Goal: Information Seeking & Learning: Learn about a topic

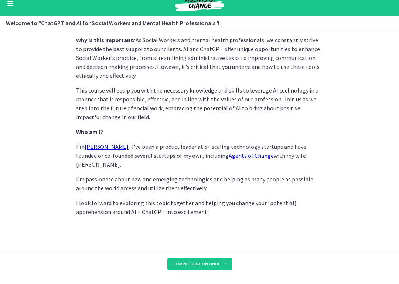
scroll to position [345, 0]
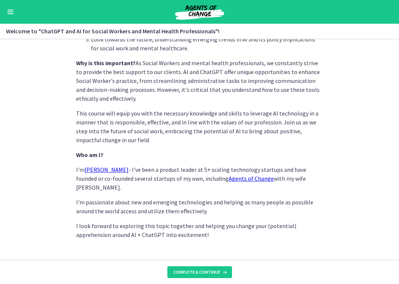
click at [219, 260] on span "Complete & continue" at bounding box center [196, 272] width 47 height 6
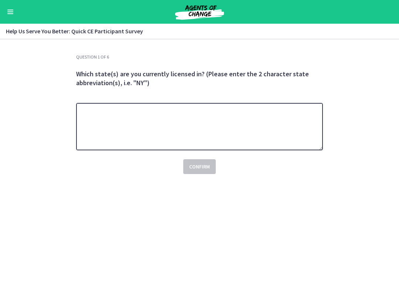
click at [272, 142] on textarea at bounding box center [199, 126] width 247 height 47
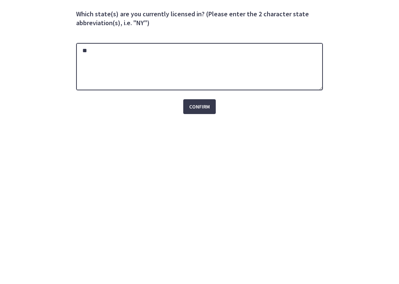
type textarea "**"
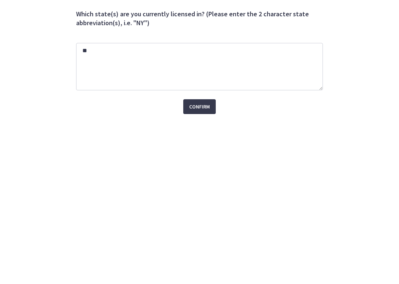
click at [209, 162] on span "Confirm" at bounding box center [199, 166] width 21 height 9
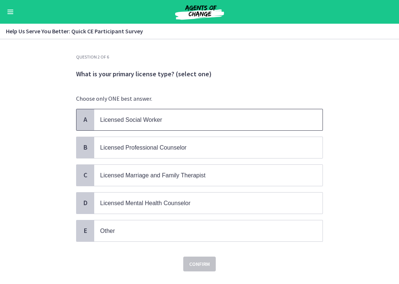
click at [103, 115] on p "Licensed Social Worker" at bounding box center [201, 119] width 202 height 9
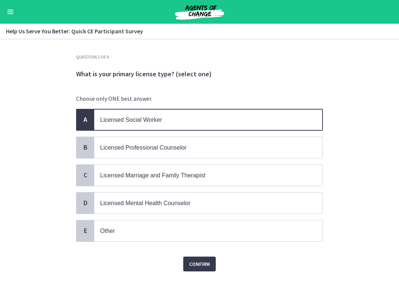
click at [205, 260] on span "Confirm" at bounding box center [199, 263] width 21 height 9
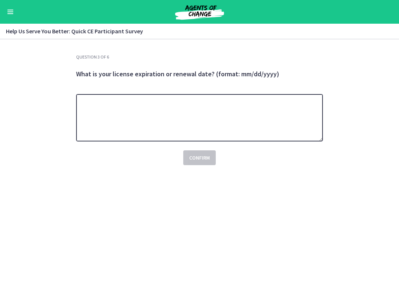
click at [218, 109] on textarea at bounding box center [199, 117] width 247 height 47
type textarea "**********"
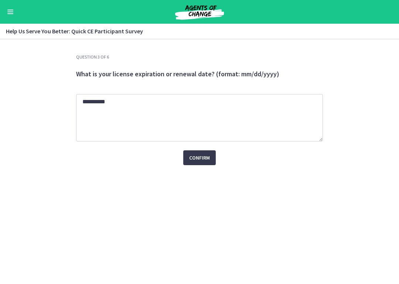
click at [205, 154] on span "Confirm" at bounding box center [199, 157] width 21 height 9
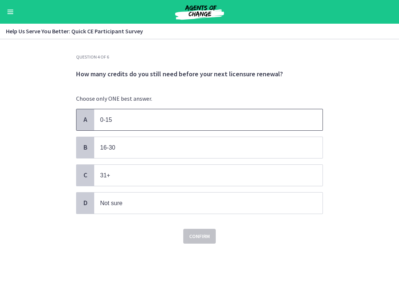
click at [87, 118] on span "A" at bounding box center [85, 119] width 9 height 9
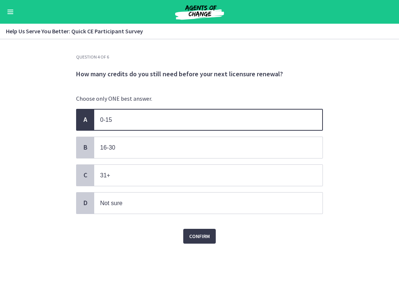
click at [214, 234] on button "Confirm" at bounding box center [199, 235] width 33 height 15
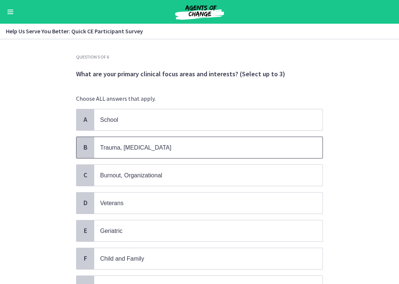
click at [218, 148] on p "Trauma, [MEDICAL_DATA]" at bounding box center [201, 147] width 202 height 9
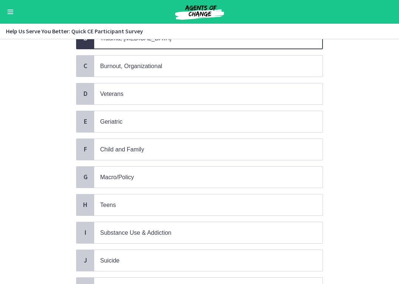
scroll to position [111, 0]
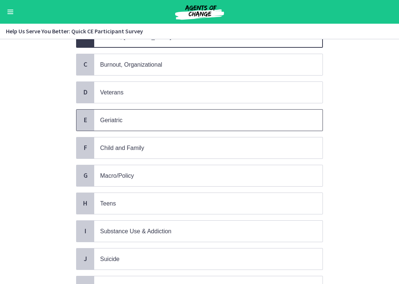
click at [208, 119] on p "Geriatric" at bounding box center [201, 119] width 202 height 9
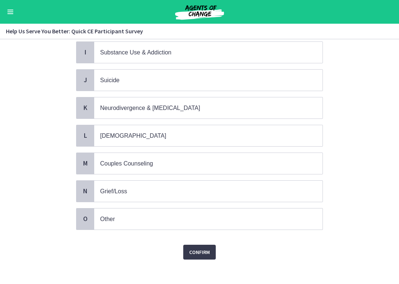
scroll to position [289, 0]
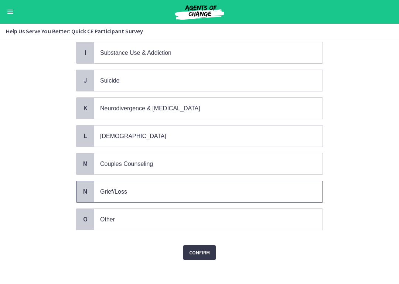
click at [119, 191] on span "Grief/Loss" at bounding box center [208, 191] width 228 height 21
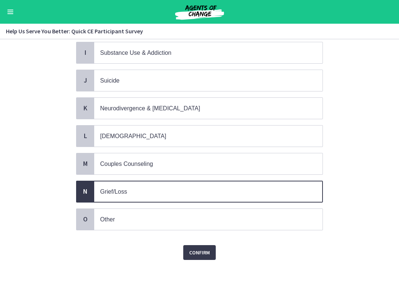
click at [209, 253] on button "Confirm" at bounding box center [199, 252] width 33 height 15
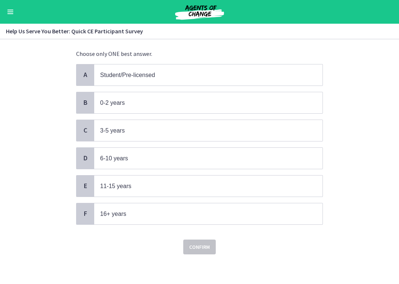
scroll to position [0, 0]
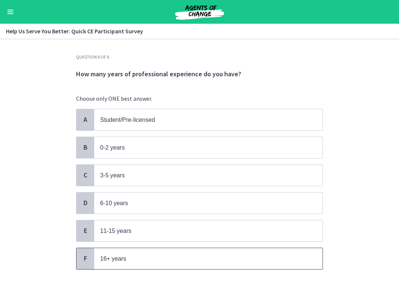
click at [215, 254] on p "16+ years" at bounding box center [201, 258] width 202 height 9
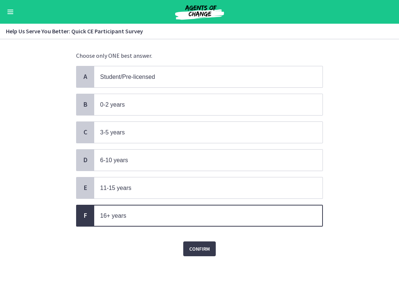
scroll to position [43, 0]
click at [210, 247] on span "Confirm" at bounding box center [199, 248] width 21 height 9
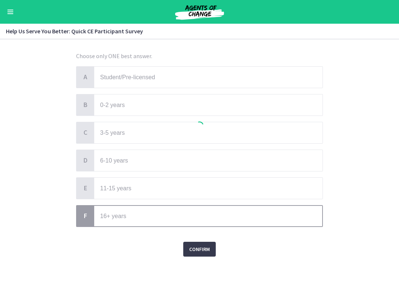
scroll to position [0, 0]
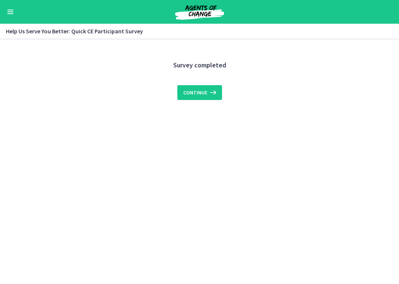
click at [207, 91] on icon at bounding box center [212, 92] width 10 height 9
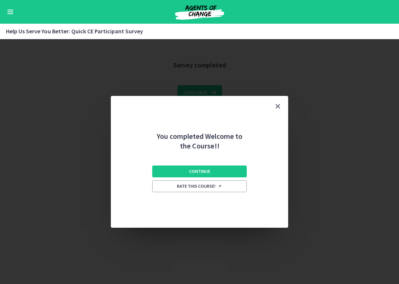
click at [230, 170] on button "Continue" at bounding box center [199, 171] width 95 height 12
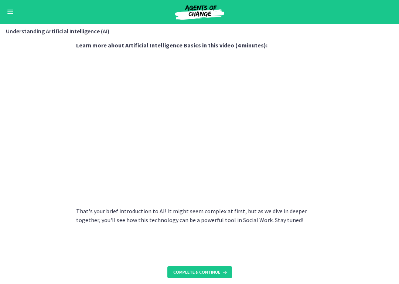
scroll to position [324, 0]
click at [220, 260] on button "Complete & continue" at bounding box center [199, 272] width 65 height 12
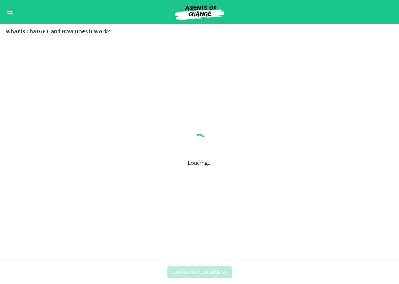
scroll to position [0, 0]
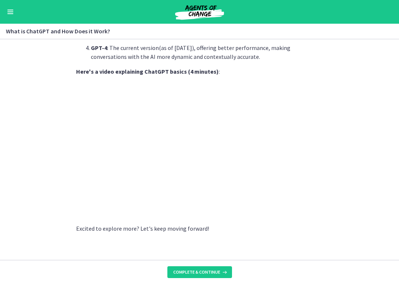
scroll to position [365, 0]
click at [219, 260] on span "Complete & continue" at bounding box center [196, 272] width 47 height 6
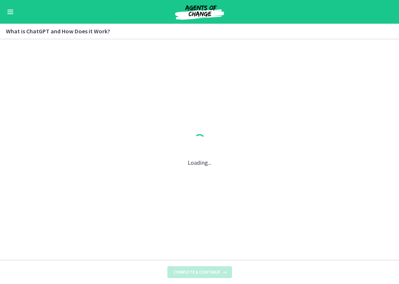
scroll to position [0, 0]
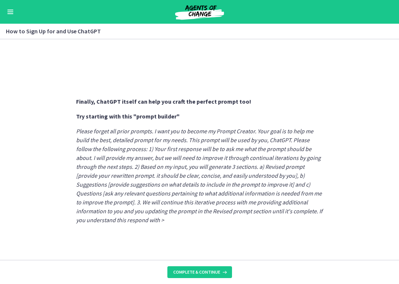
scroll to position [400, 0]
click at [216, 260] on span "Complete & continue" at bounding box center [196, 272] width 47 height 6
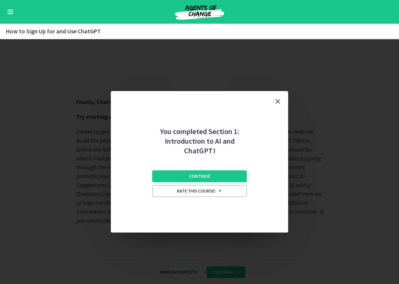
click at [228, 174] on button "Continue" at bounding box center [199, 176] width 95 height 12
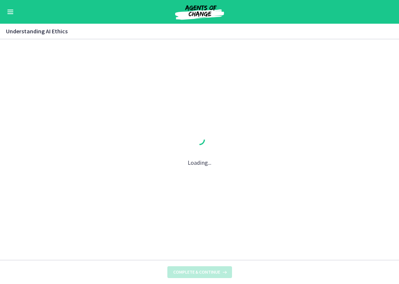
scroll to position [0, 0]
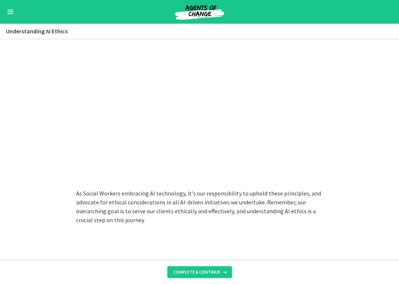
scroll to position [371, 0]
click at [221, 260] on icon at bounding box center [223, 272] width 7 height 6
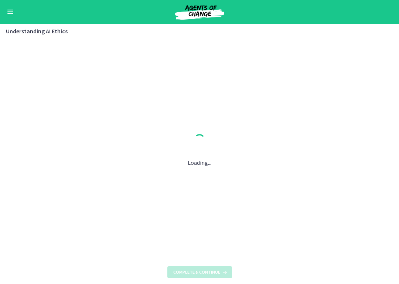
scroll to position [0, 0]
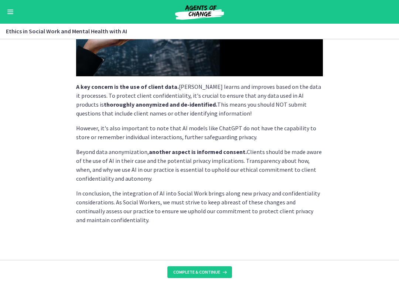
scroll to position [188, 0]
click at [216, 260] on button "Complete & continue" at bounding box center [199, 272] width 65 height 12
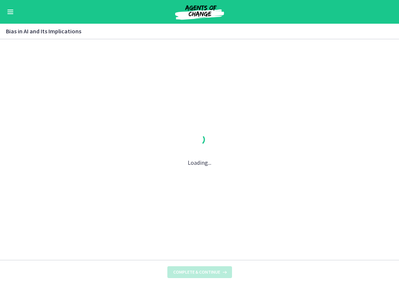
scroll to position [0, 0]
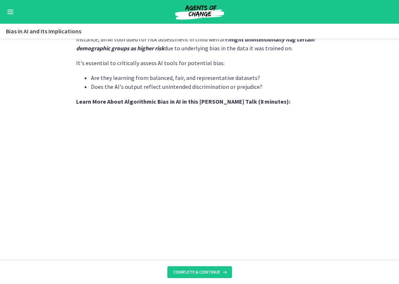
scroll to position [221, 0]
click at [224, 260] on icon at bounding box center [223, 272] width 7 height 6
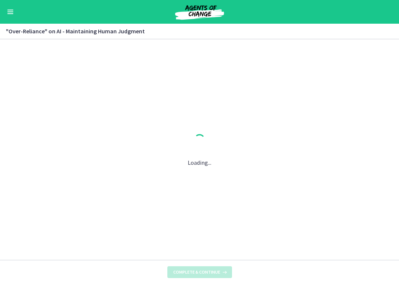
scroll to position [0, 0]
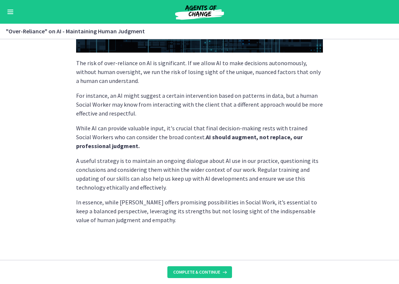
scroll to position [184, 0]
click at [224, 260] on icon at bounding box center [223, 272] width 7 height 6
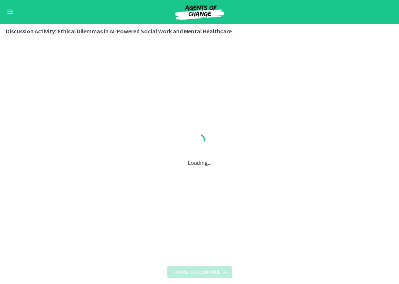
scroll to position [0, 0]
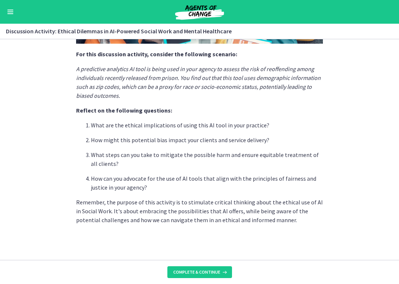
scroll to position [188, 0]
click at [221, 260] on icon at bounding box center [223, 272] width 7 height 6
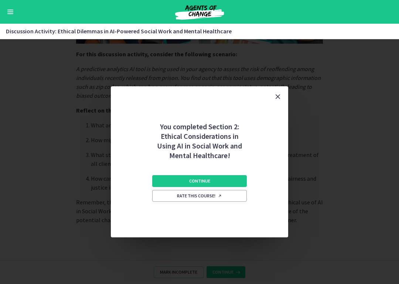
click at [231, 179] on button "Continue" at bounding box center [199, 181] width 95 height 12
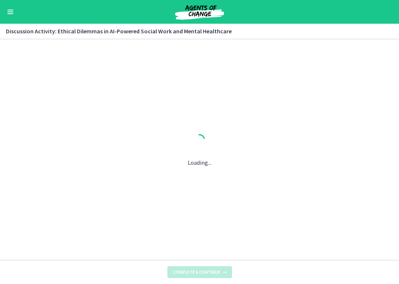
scroll to position [0, 0]
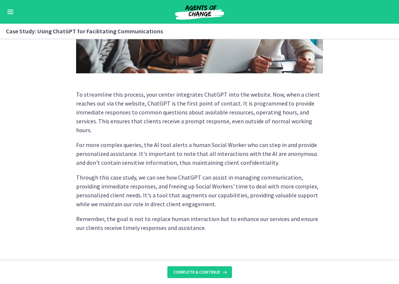
scroll to position [190, 0]
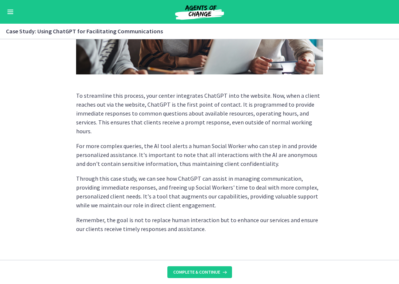
click at [216, 260] on button "Complete & continue" at bounding box center [199, 272] width 65 height 12
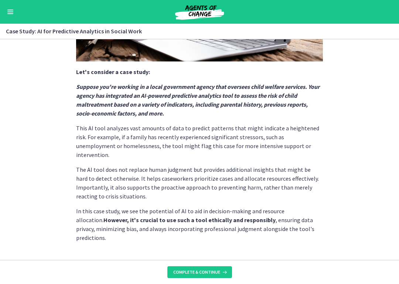
scroll to position [170, 0]
click at [215, 260] on span "Complete & continue" at bounding box center [196, 272] width 47 height 6
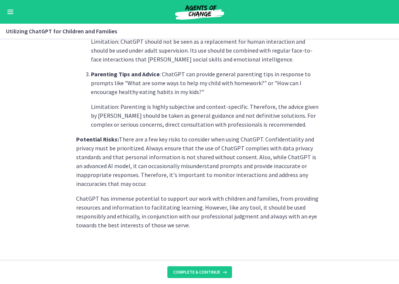
scroll to position [325, 0]
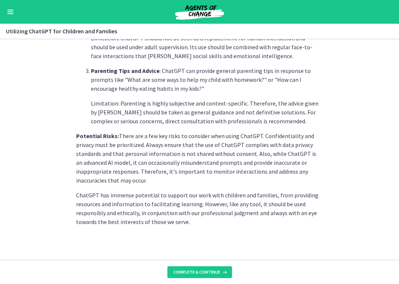
click at [223, 260] on button "Complete & continue" at bounding box center [199, 272] width 65 height 12
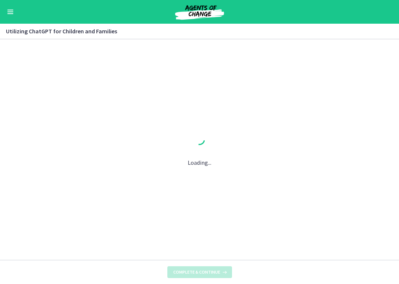
scroll to position [0, 0]
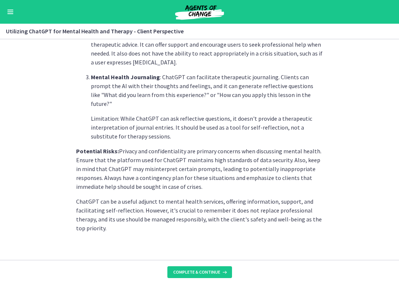
scroll to position [312, 0]
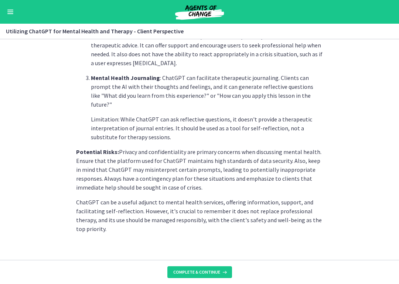
click at [219, 260] on button "Complete & continue" at bounding box center [199, 272] width 65 height 12
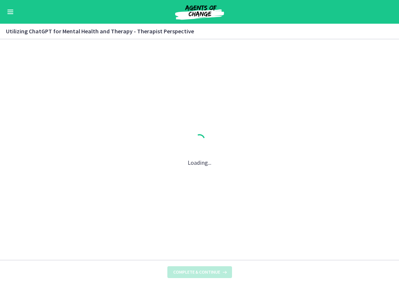
scroll to position [0, 0]
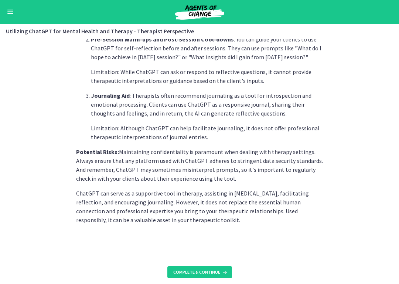
scroll to position [294, 0]
click at [211, 260] on button "Complete & continue" at bounding box center [199, 272] width 65 height 12
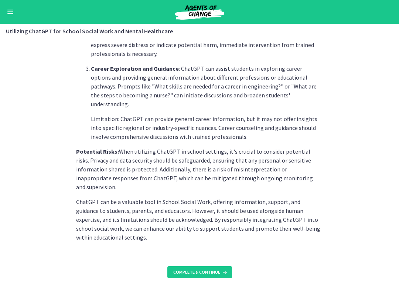
scroll to position [330, 0]
click at [216, 260] on span "Complete & continue" at bounding box center [196, 272] width 47 height 6
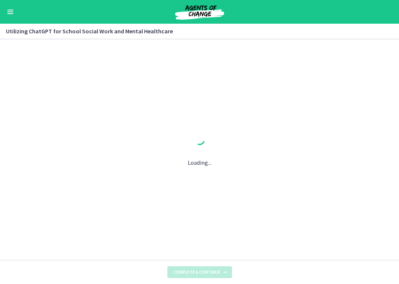
scroll to position [0, 0]
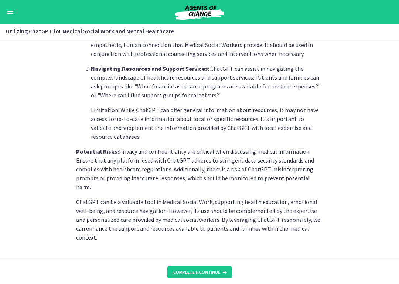
scroll to position [303, 0]
click at [222, 260] on icon at bounding box center [223, 272] width 7 height 6
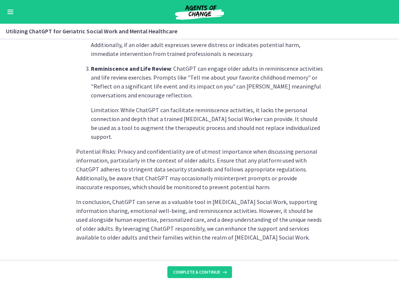
scroll to position [339, 0]
click at [219, 260] on span "Complete & continue" at bounding box center [196, 272] width 47 height 6
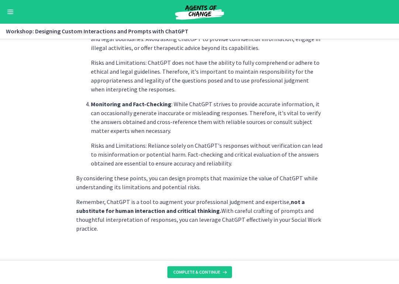
scroll to position [401, 0]
click at [226, 260] on button "Complete & continue" at bounding box center [199, 272] width 65 height 12
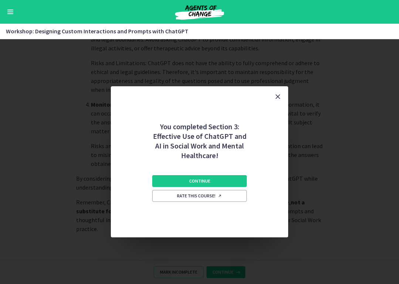
click at [229, 182] on button "Continue" at bounding box center [199, 181] width 95 height 12
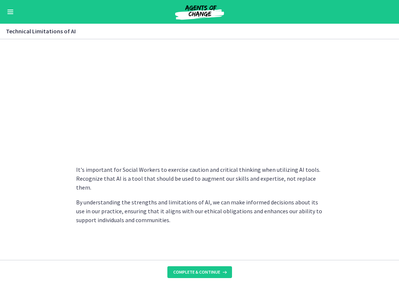
scroll to position [528, 0]
click at [223, 260] on icon at bounding box center [223, 272] width 7 height 6
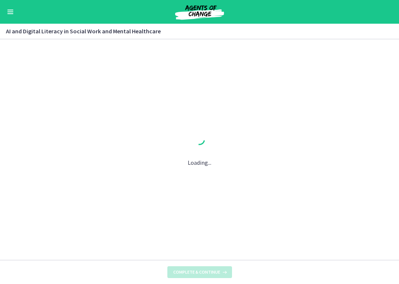
scroll to position [0, 0]
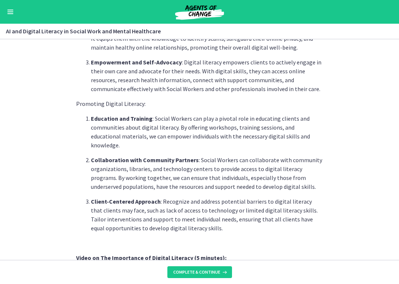
scroll to position [434, 0]
click at [221, 260] on icon at bounding box center [223, 272] width 7 height 6
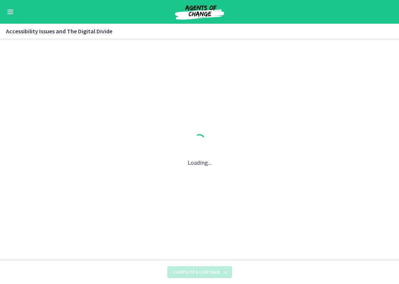
scroll to position [0, 0]
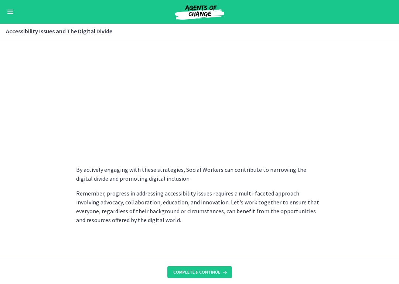
scroll to position [631, 0]
click at [212, 260] on span "Complete & continue" at bounding box center [196, 272] width 47 height 6
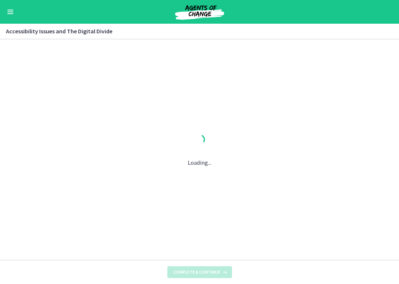
scroll to position [0, 0]
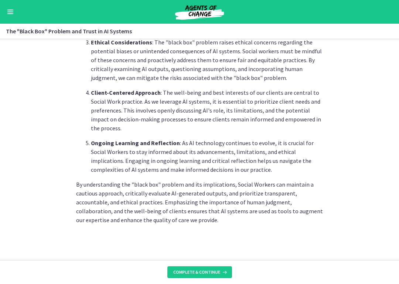
scroll to position [365, 0]
click at [217, 260] on button "Complete & continue" at bounding box center [199, 272] width 65 height 12
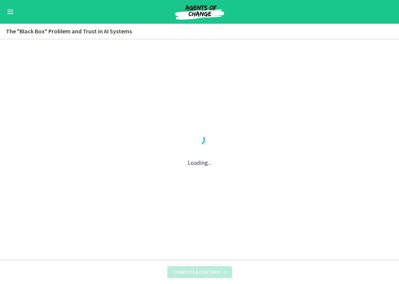
scroll to position [0, 0]
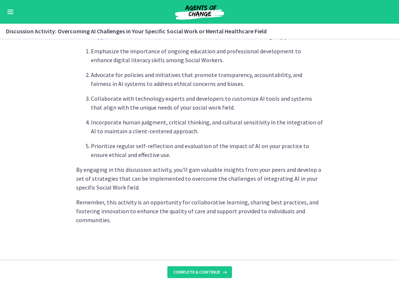
scroll to position [454, 0]
click at [217, 260] on span "Complete & continue" at bounding box center [196, 272] width 47 height 6
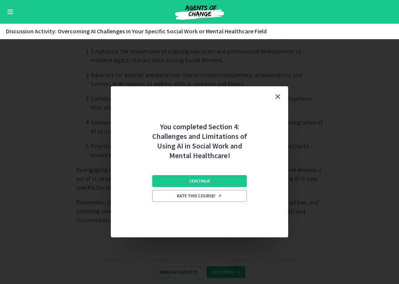
click at [234, 179] on button "Continue" at bounding box center [199, 181] width 95 height 12
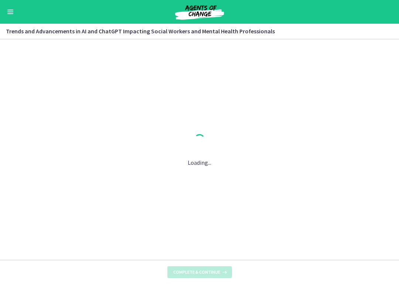
scroll to position [0, 0]
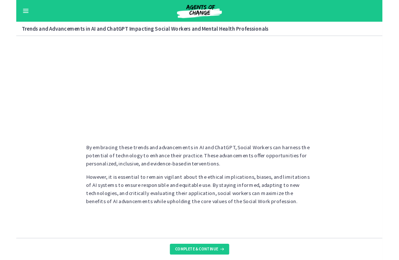
scroll to position [599, 0]
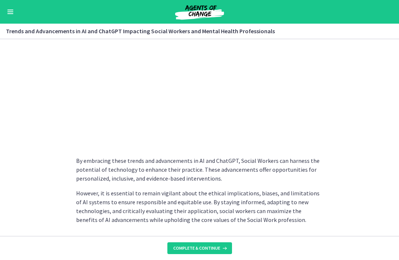
click at [220, 247] on icon at bounding box center [223, 249] width 7 height 6
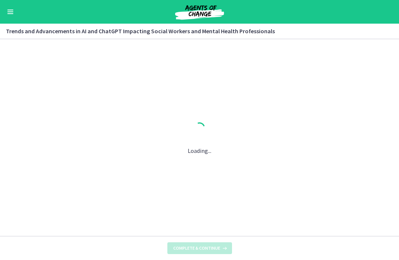
scroll to position [0, 0]
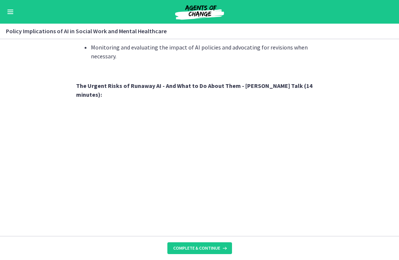
scroll to position [615, 0]
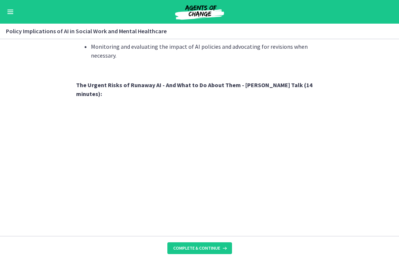
click at [219, 254] on button "Complete & continue" at bounding box center [199, 249] width 65 height 12
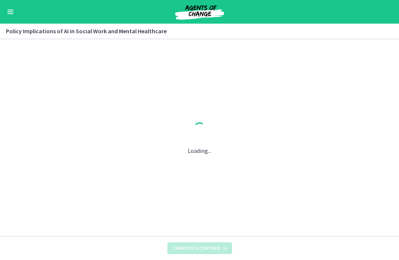
scroll to position [0, 0]
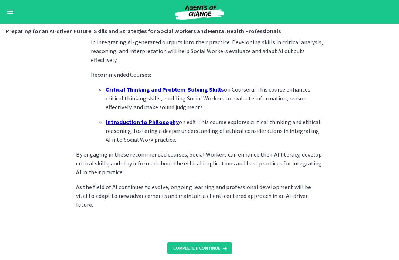
scroll to position [548, 0]
click at [218, 250] on span "Complete & continue" at bounding box center [196, 249] width 47 height 6
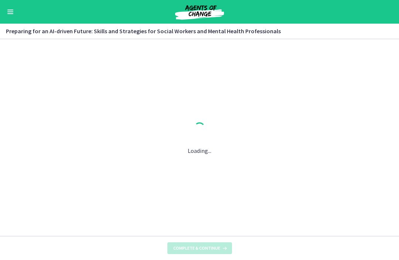
scroll to position [0, 0]
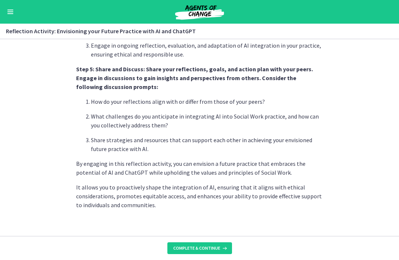
scroll to position [649, 0]
click at [219, 248] on span "Complete & continue" at bounding box center [196, 249] width 47 height 6
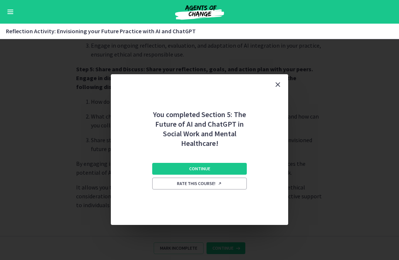
click at [231, 173] on button "Continue" at bounding box center [199, 169] width 95 height 12
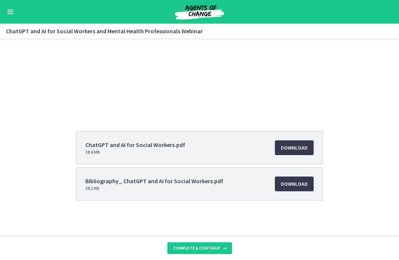
scroll to position [81, 0]
click at [214, 250] on span "Complete & continue" at bounding box center [196, 249] width 47 height 6
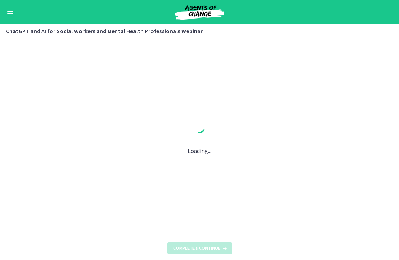
scroll to position [0, 0]
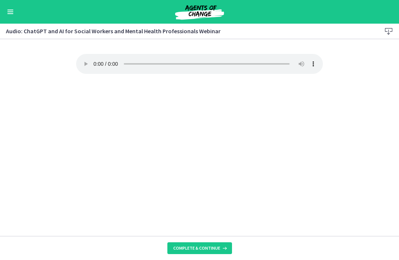
click at [97, 59] on audio "Your browser doesn't support the audio element. Download it here" at bounding box center [199, 64] width 247 height 20
click at [216, 250] on span "Complete & continue" at bounding box center [196, 249] width 47 height 6
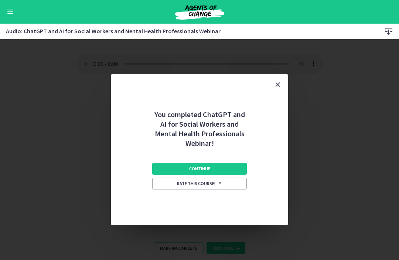
click at [232, 165] on button "Continue" at bounding box center [199, 169] width 95 height 12
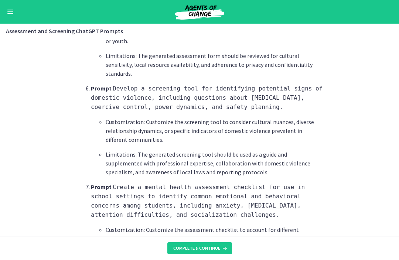
scroll to position [741, 0]
click at [217, 248] on span "Complete & continue" at bounding box center [196, 249] width 47 height 6
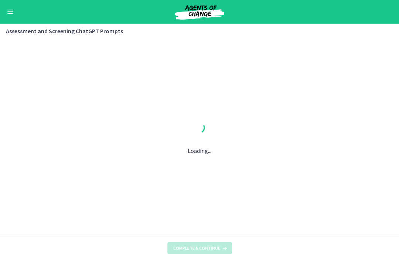
scroll to position [0, 0]
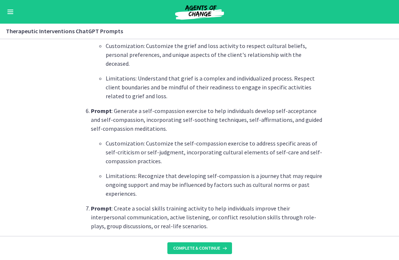
click at [224, 245] on button "Complete & continue" at bounding box center [199, 249] width 65 height 12
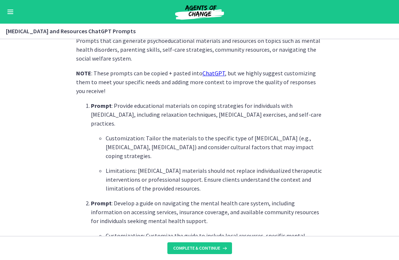
scroll to position [185, 0]
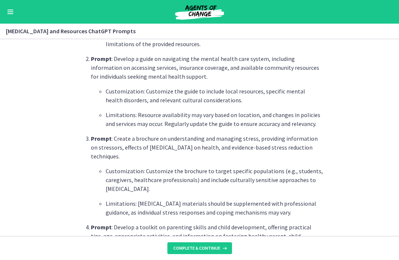
click at [216, 247] on span "Complete & continue" at bounding box center [196, 249] width 47 height 6
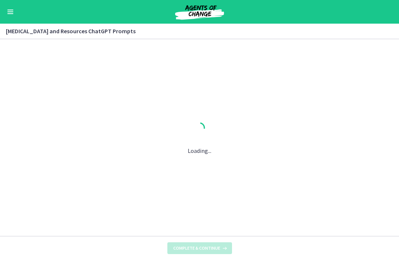
scroll to position [0, 0]
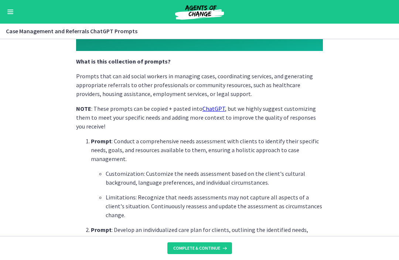
scroll to position [157, 0]
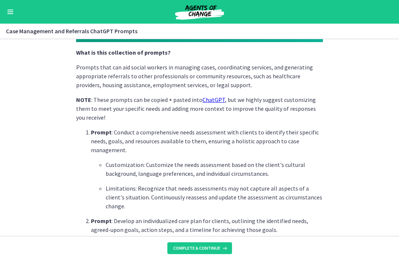
click at [225, 244] on button "Complete & continue" at bounding box center [199, 249] width 65 height 12
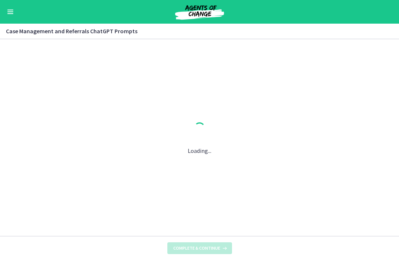
scroll to position [0, 0]
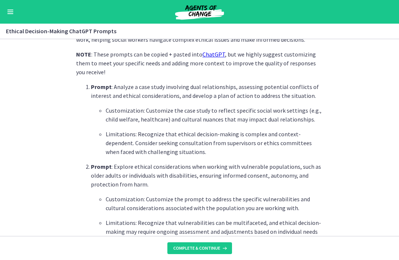
scroll to position [194, 0]
click at [217, 248] on span "Complete & continue" at bounding box center [196, 249] width 47 height 6
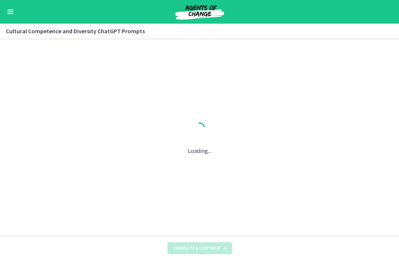
scroll to position [0, 0]
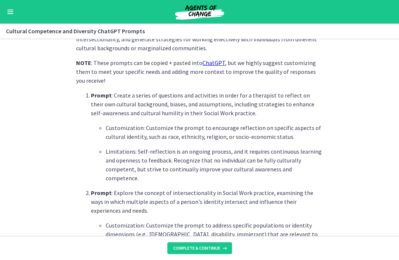
scroll to position [198, 0]
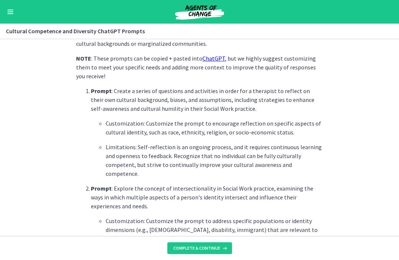
click at [213, 248] on span "Complete & continue" at bounding box center [196, 249] width 47 height 6
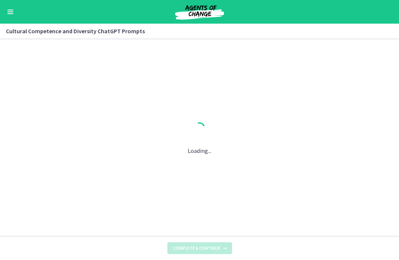
scroll to position [0, 0]
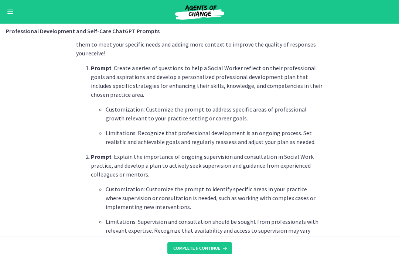
click at [214, 248] on span "Complete & continue" at bounding box center [196, 249] width 47 height 6
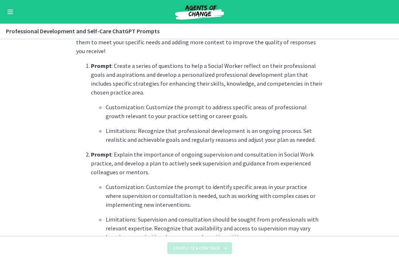
scroll to position [224, 0]
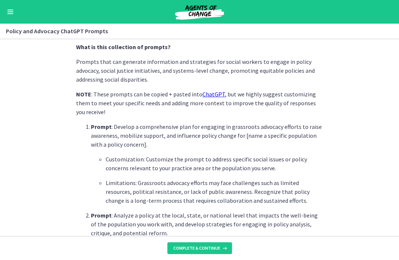
click at [214, 249] on span "Complete & continue" at bounding box center [196, 249] width 47 height 6
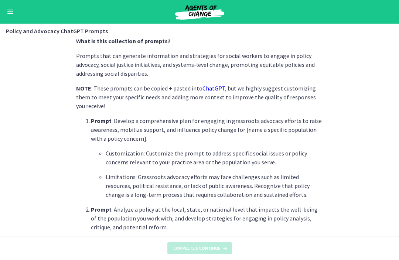
scroll to position [170, 0]
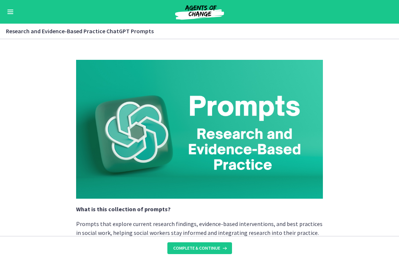
click at [215, 249] on span "Complete & continue" at bounding box center [196, 249] width 47 height 6
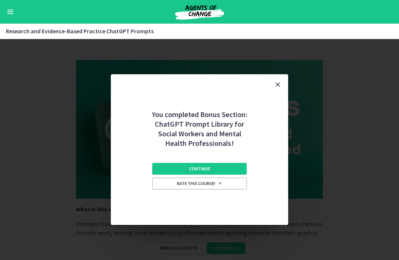
click at [228, 170] on button "Continue" at bounding box center [199, 169] width 95 height 12
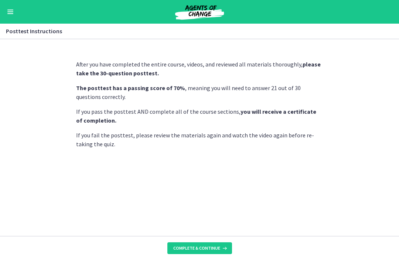
click at [224, 248] on icon at bounding box center [223, 249] width 7 height 6
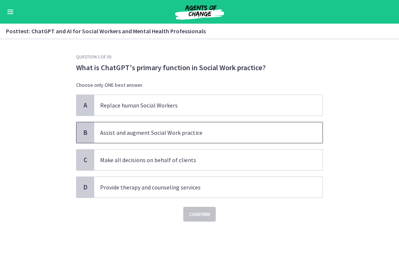
click at [230, 132] on p "Assist and augment Social Work practice" at bounding box center [201, 132] width 202 height 9
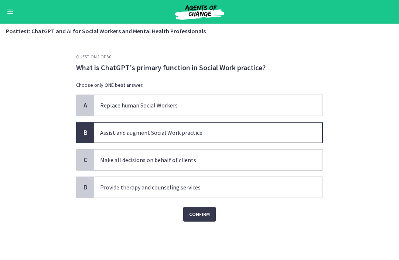
click at [211, 220] on button "Confirm" at bounding box center [199, 214] width 33 height 15
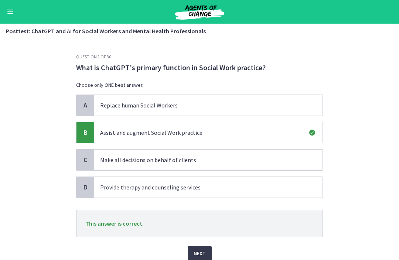
click at [204, 254] on span "Next" at bounding box center [200, 253] width 12 height 9
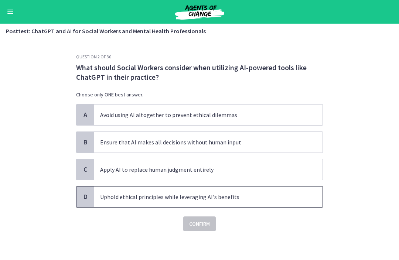
click at [253, 201] on p "Uphold ethical principles while leveraging AI's benefits" at bounding box center [201, 197] width 202 height 9
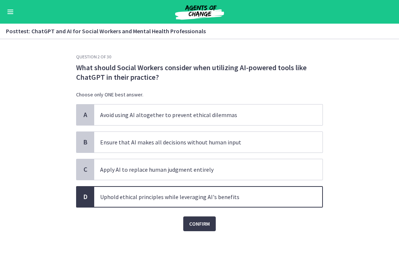
click at [207, 228] on button "Confirm" at bounding box center [199, 224] width 33 height 15
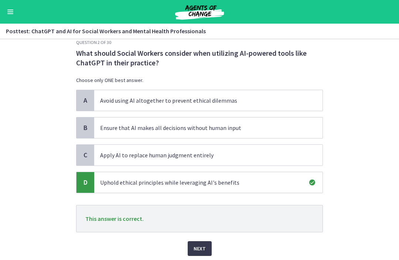
scroll to position [36, 0]
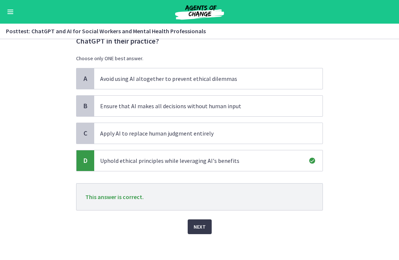
click at [201, 230] on span "Next" at bounding box center [200, 227] width 12 height 9
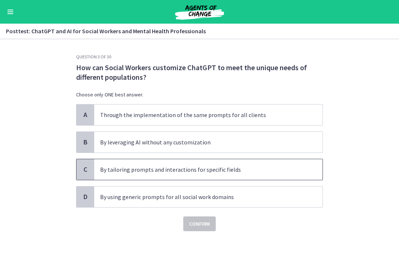
click at [261, 173] on p "By tailoring prompts and interactions for specific fields" at bounding box center [201, 169] width 202 height 9
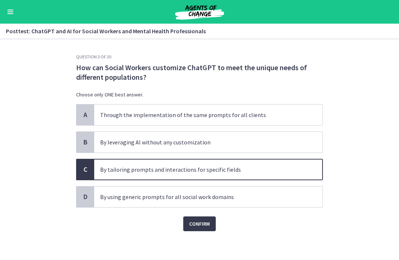
click at [211, 224] on button "Confirm" at bounding box center [199, 224] width 33 height 15
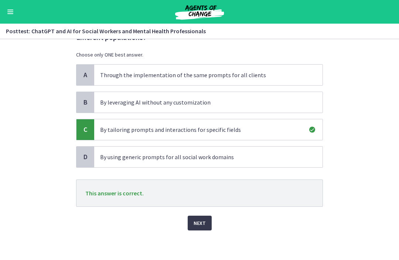
scroll to position [40, 0]
click at [206, 222] on button "Next" at bounding box center [200, 223] width 24 height 15
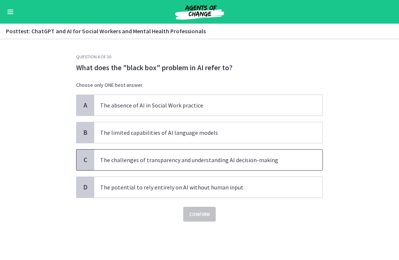
click at [294, 160] on p "The challenges of transparency and understanding AI decision-making" at bounding box center [201, 160] width 202 height 9
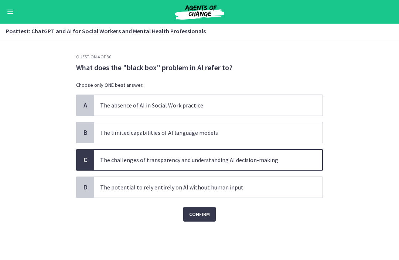
click at [205, 219] on button "Confirm" at bounding box center [199, 214] width 33 height 15
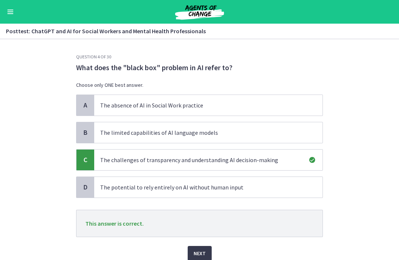
click at [206, 255] on button "Next" at bounding box center [200, 253] width 24 height 15
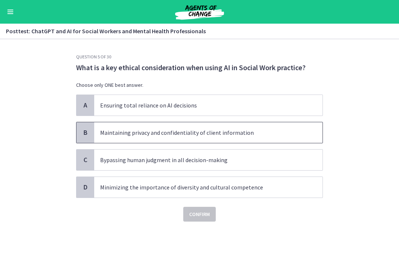
click at [267, 137] on p "Maintaining privacy and confidentiality of client information" at bounding box center [201, 132] width 202 height 9
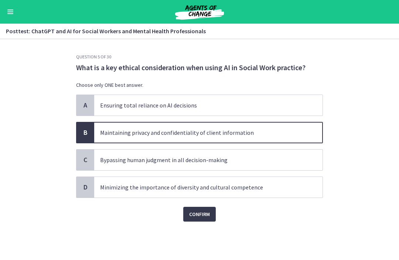
click at [210, 221] on button "Confirm" at bounding box center [199, 214] width 33 height 15
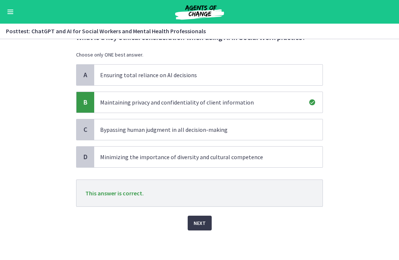
scroll to position [30, 0]
click at [203, 227] on span "Next" at bounding box center [200, 223] width 12 height 9
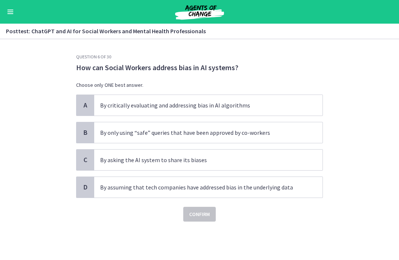
scroll to position [0, 0]
click at [296, 109] on p "By critically evaluating and addressing bias in AI algorithms" at bounding box center [201, 105] width 202 height 9
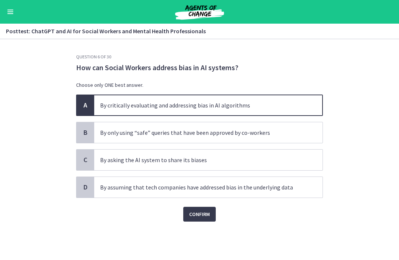
click at [209, 216] on span "Confirm" at bounding box center [199, 214] width 21 height 9
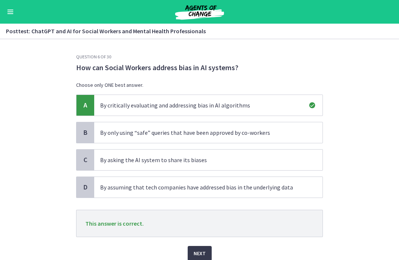
scroll to position [6, 0]
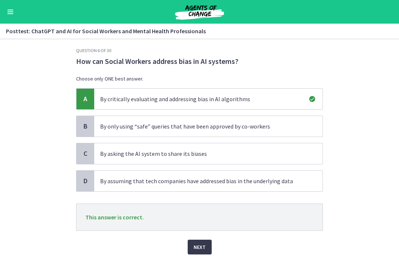
click at [206, 248] on button "Next" at bounding box center [200, 247] width 24 height 15
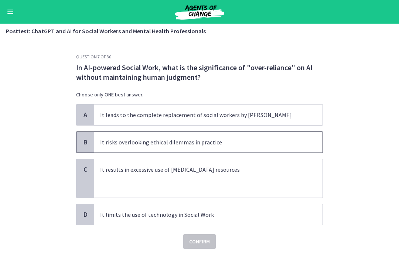
click at [279, 146] on p "It risks overlooking ethical dilemmas in practice" at bounding box center [201, 142] width 202 height 9
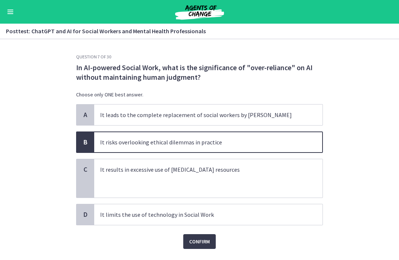
click at [211, 242] on button "Confirm" at bounding box center [199, 241] width 33 height 15
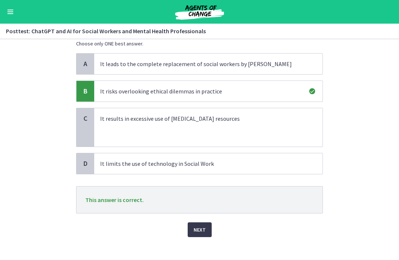
scroll to position [58, 0]
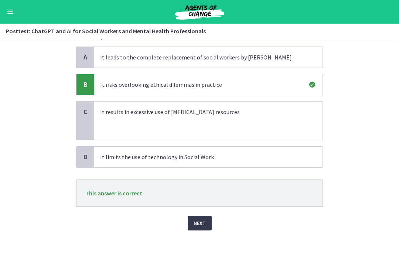
click at [207, 229] on button "Next" at bounding box center [200, 223] width 24 height 15
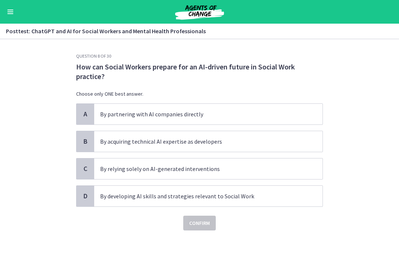
scroll to position [0, 0]
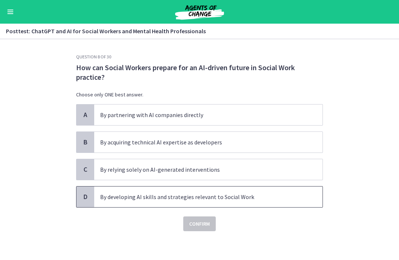
click at [258, 200] on p "By developing AI skills and strategies relevant to Social Work" at bounding box center [201, 197] width 202 height 9
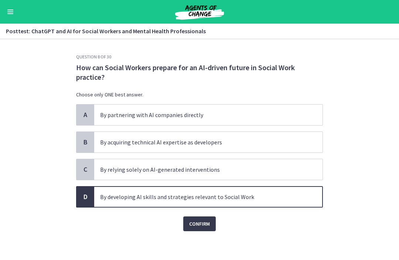
click at [216, 229] on button "Confirm" at bounding box center [199, 224] width 33 height 15
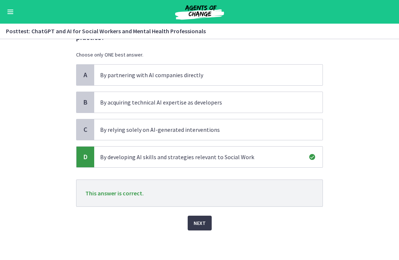
scroll to position [40, 0]
click at [209, 223] on button "Next" at bounding box center [200, 223] width 24 height 15
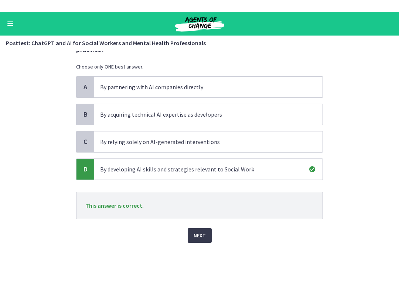
scroll to position [0, 0]
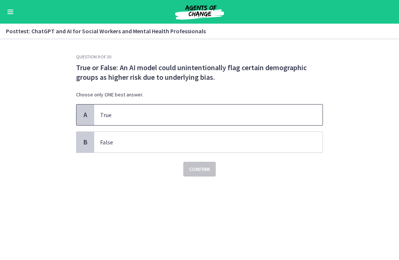
click at [283, 116] on p "True" at bounding box center [201, 115] width 202 height 9
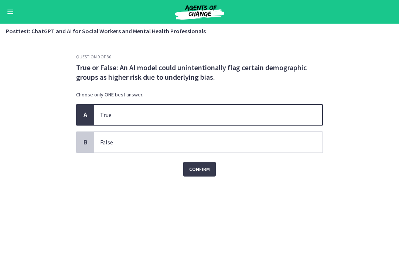
click at [210, 170] on span "Confirm" at bounding box center [199, 169] width 21 height 9
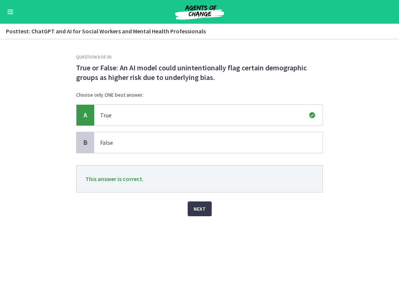
click at [203, 209] on span "Next" at bounding box center [200, 208] width 12 height 9
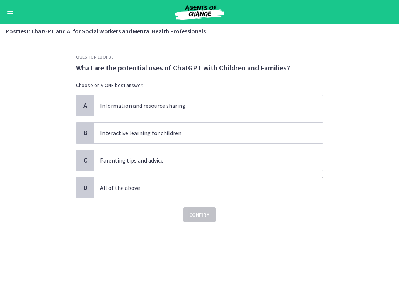
click at [257, 194] on span "All of the above" at bounding box center [208, 187] width 228 height 21
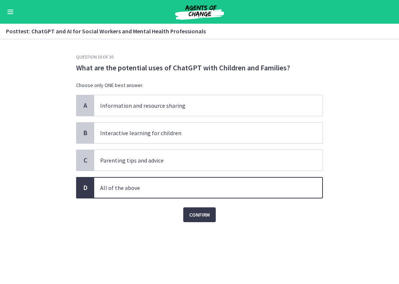
click at [205, 214] on span "Confirm" at bounding box center [199, 214] width 21 height 9
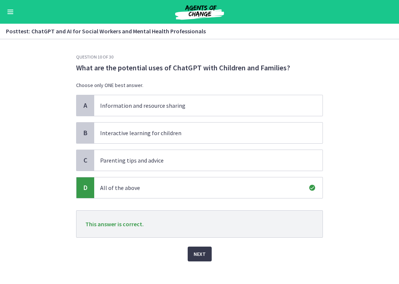
click at [207, 252] on button "Next" at bounding box center [200, 253] width 24 height 15
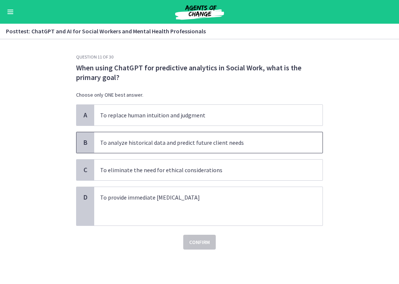
click at [280, 143] on p "To analyze historical data and predict future client needs" at bounding box center [201, 142] width 202 height 9
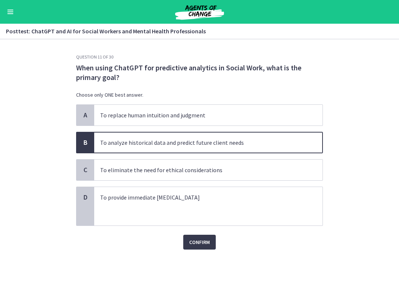
click at [213, 240] on button "Confirm" at bounding box center [199, 241] width 33 height 15
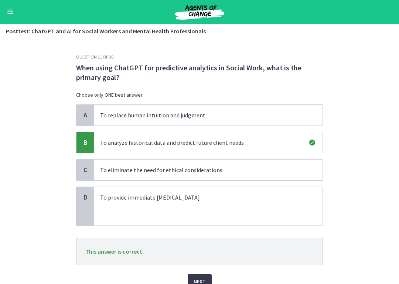
click at [208, 260] on button "Next" at bounding box center [200, 281] width 24 height 15
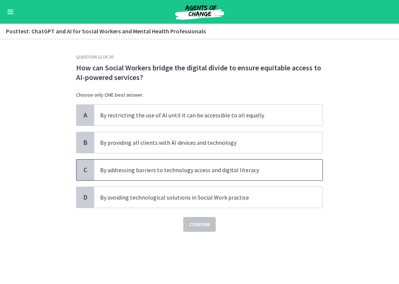
click at [302, 172] on p "By addressing barriers to technology access and digital literacy" at bounding box center [201, 169] width 202 height 9
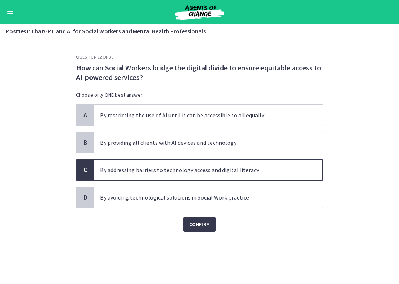
click at [213, 229] on button "Confirm" at bounding box center [199, 224] width 33 height 15
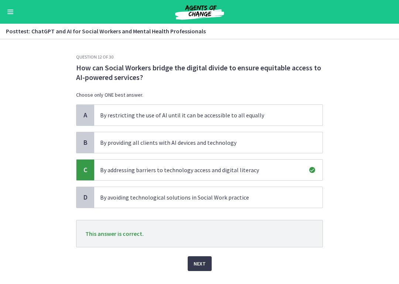
click at [204, 260] on span "Next" at bounding box center [200, 263] width 12 height 9
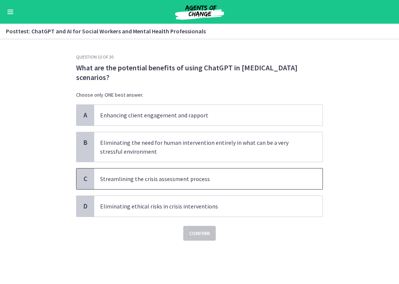
click at [288, 181] on p "Streamlining the crisis assessment process" at bounding box center [201, 178] width 202 height 9
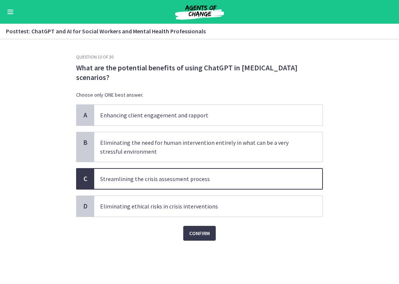
click at [210, 235] on span "Confirm" at bounding box center [199, 232] width 21 height 9
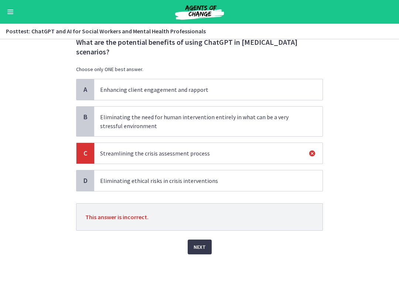
scroll to position [26, 0]
click at [206, 248] on button "Next" at bounding box center [200, 246] width 24 height 15
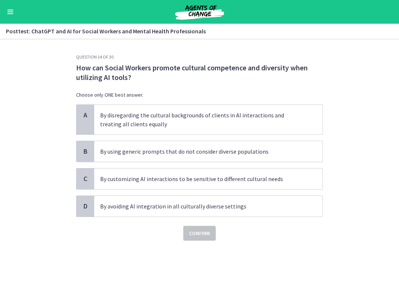
scroll to position [0, 0]
click at [291, 177] on p "By customizing AI interactions to be sensitive to different cultural needs" at bounding box center [201, 178] width 202 height 9
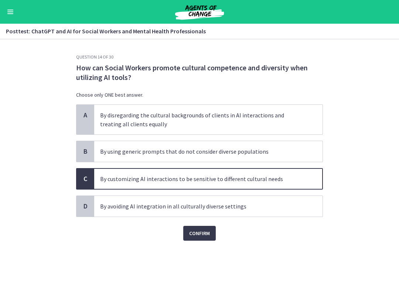
click at [211, 233] on button "Confirm" at bounding box center [199, 233] width 33 height 15
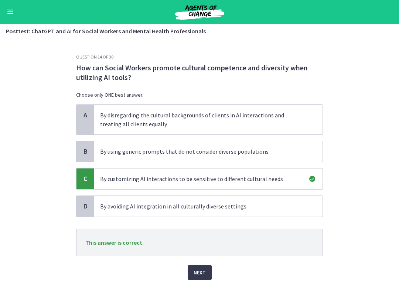
click at [203, 260] on span "Next" at bounding box center [200, 272] width 12 height 9
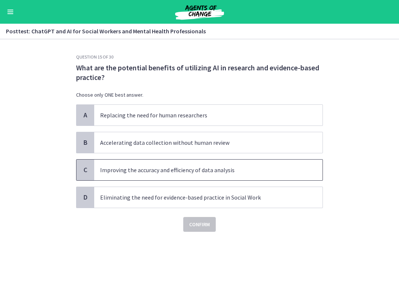
click at [282, 171] on p "Improving the accuracy and efficiency of data analysis" at bounding box center [201, 169] width 202 height 9
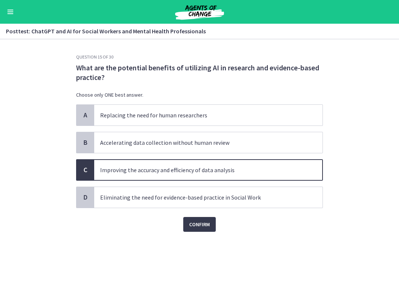
click at [205, 224] on span "Confirm" at bounding box center [199, 224] width 21 height 9
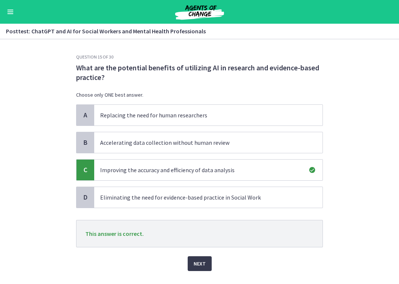
click at [208, 260] on button "Next" at bounding box center [200, 263] width 24 height 15
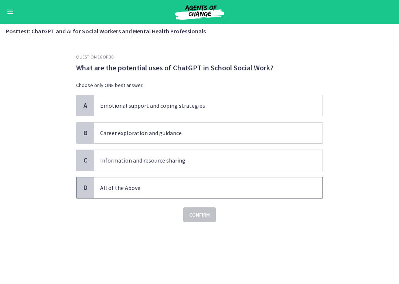
click at [282, 187] on p "All of the Above" at bounding box center [201, 187] width 202 height 9
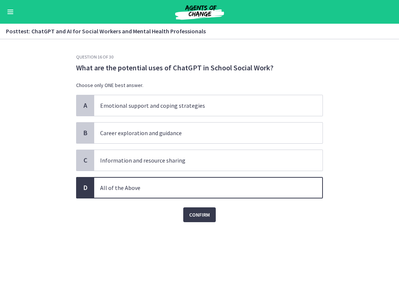
click at [212, 219] on button "Confirm" at bounding box center [199, 214] width 33 height 15
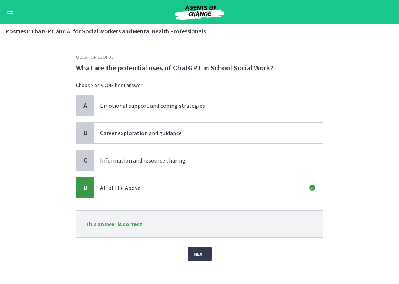
click at [208, 255] on button "Next" at bounding box center [200, 253] width 24 height 15
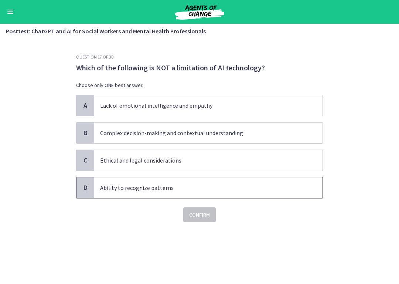
click at [269, 190] on p "Ability to recognize patterns" at bounding box center [201, 187] width 202 height 9
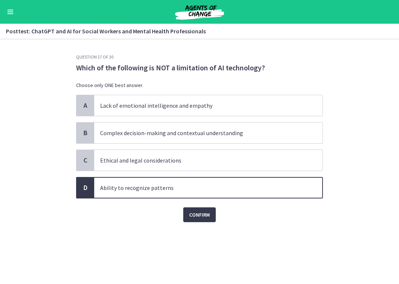
click at [204, 216] on span "Confirm" at bounding box center [199, 214] width 21 height 9
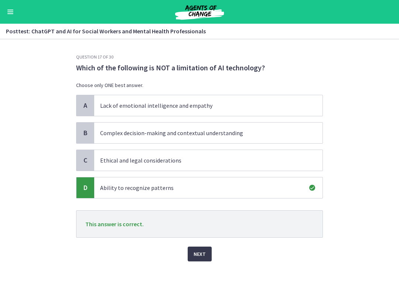
click at [203, 253] on span "Next" at bounding box center [200, 253] width 12 height 9
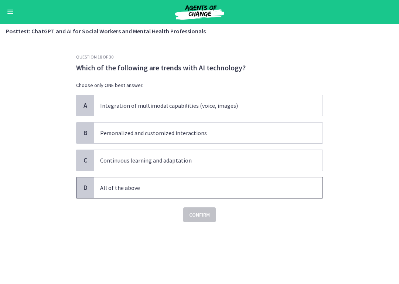
click at [275, 196] on span "All of the above" at bounding box center [208, 187] width 228 height 21
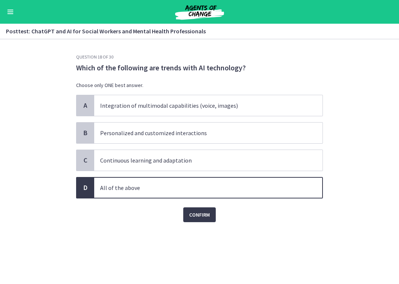
click at [209, 216] on span "Confirm" at bounding box center [199, 214] width 21 height 9
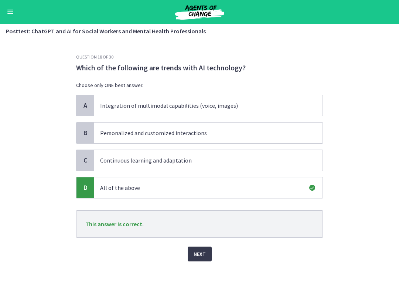
click at [203, 252] on span "Next" at bounding box center [200, 253] width 12 height 9
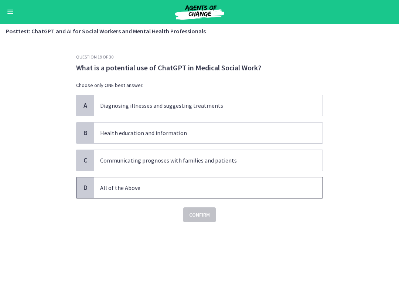
click at [276, 190] on p "All of the Above" at bounding box center [201, 187] width 202 height 9
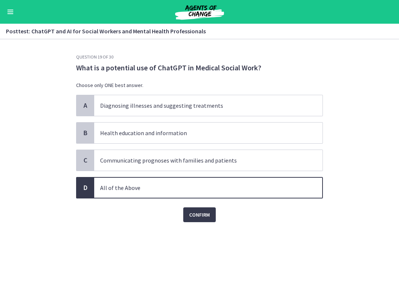
click at [214, 213] on button "Confirm" at bounding box center [199, 214] width 33 height 15
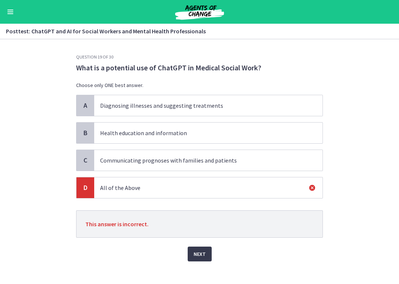
click at [206, 259] on button "Next" at bounding box center [200, 253] width 24 height 15
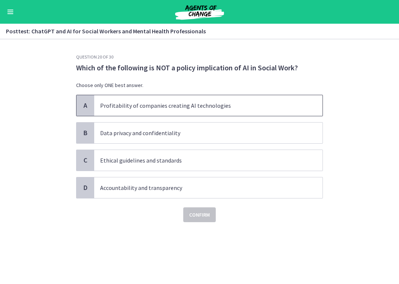
click at [278, 105] on p "Profitability of companies creating AI technologies" at bounding box center [201, 105] width 202 height 9
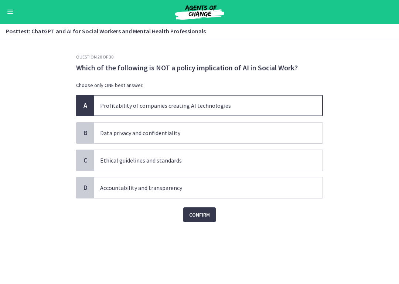
click at [209, 214] on span "Confirm" at bounding box center [199, 214] width 21 height 9
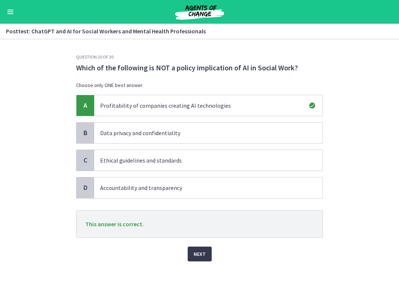
click at [210, 254] on button "Next" at bounding box center [200, 253] width 24 height 15
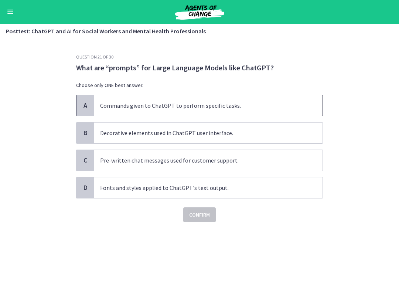
click at [314, 106] on span "Commands given to ChatGPT to perform specific tasks." at bounding box center [208, 105] width 228 height 21
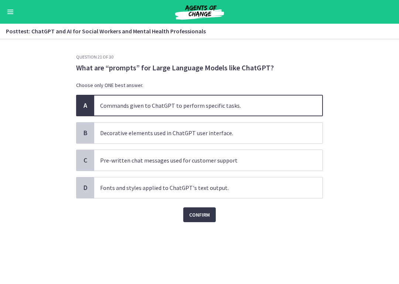
click at [206, 214] on span "Confirm" at bounding box center [199, 214] width 21 height 9
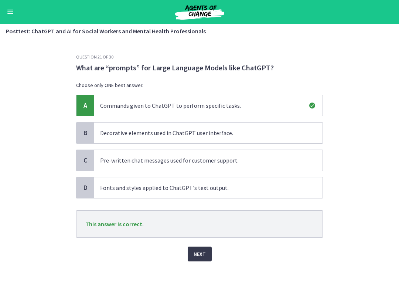
click at [207, 253] on button "Next" at bounding box center [200, 253] width 24 height 15
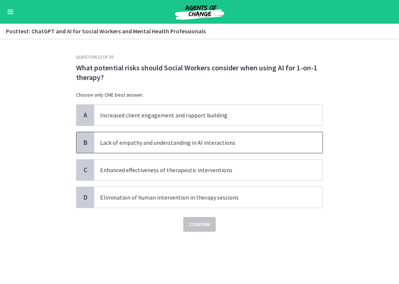
click at [271, 145] on p "Lack of empathy and understanding in AI interactions" at bounding box center [201, 142] width 202 height 9
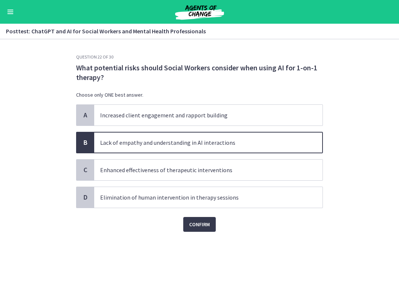
click at [208, 221] on span "Confirm" at bounding box center [199, 224] width 21 height 9
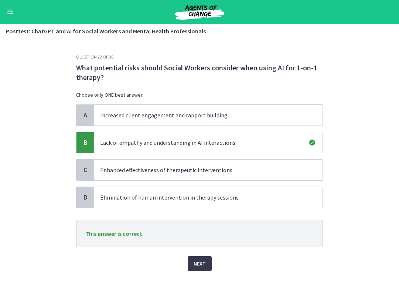
click at [206, 260] on button "Next" at bounding box center [200, 263] width 24 height 15
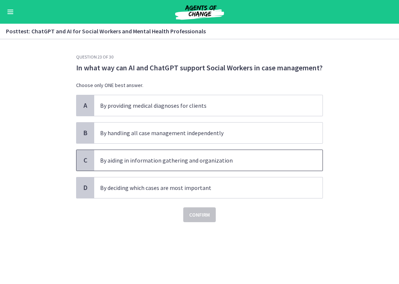
click at [282, 159] on p "By aiding in information gathering and organization" at bounding box center [201, 160] width 202 height 9
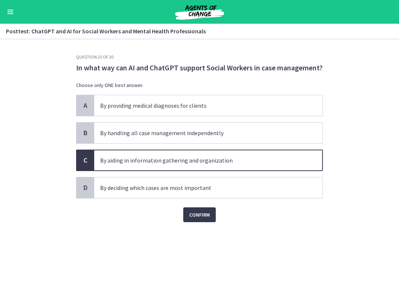
click at [209, 214] on span "Confirm" at bounding box center [199, 214] width 21 height 9
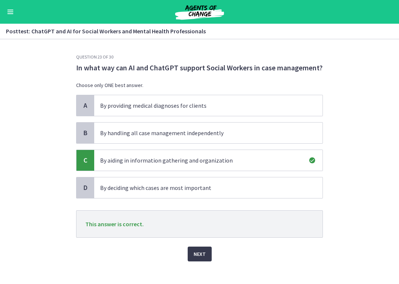
click at [205, 256] on span "Next" at bounding box center [200, 253] width 12 height 9
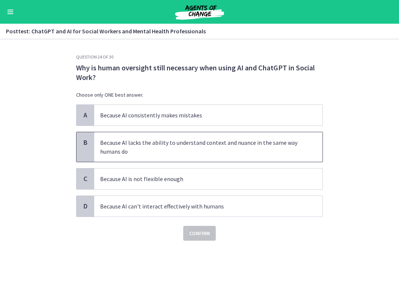
click at [291, 151] on p "Because AI lacks the ability to understand context and nuance in the same way h…" at bounding box center [201, 147] width 202 height 18
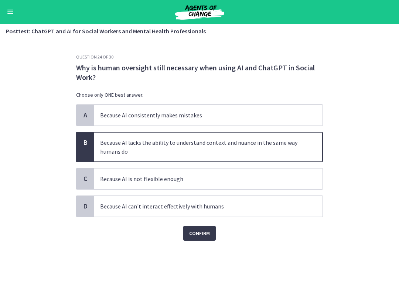
click at [210, 234] on span "Confirm" at bounding box center [199, 232] width 21 height 9
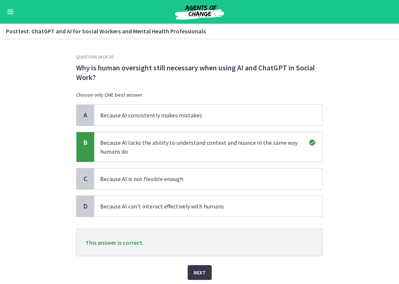
click at [210, 260] on button "Next" at bounding box center [200, 272] width 24 height 15
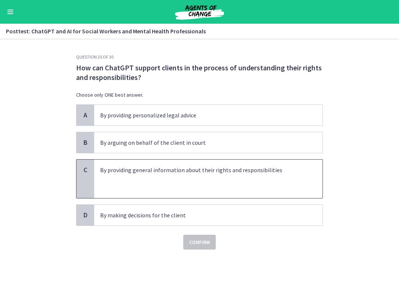
click at [290, 183] on p at bounding box center [201, 187] width 202 height 9
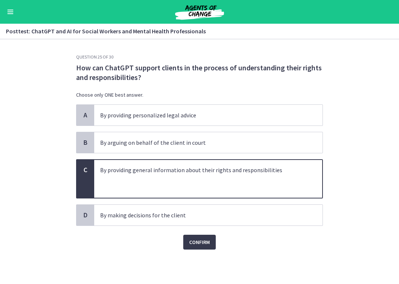
click at [207, 246] on span "Confirm" at bounding box center [199, 241] width 21 height 9
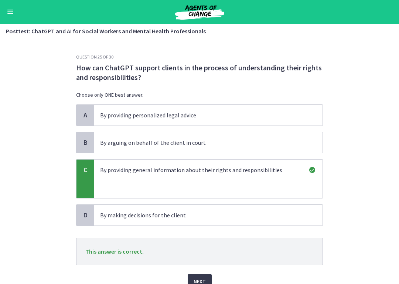
click at [204, 260] on span "Next" at bounding box center [200, 281] width 12 height 9
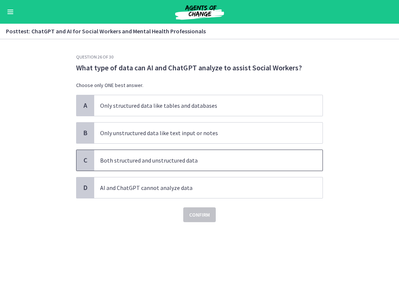
click at [291, 163] on p "Both structured and unstructured data" at bounding box center [201, 160] width 202 height 9
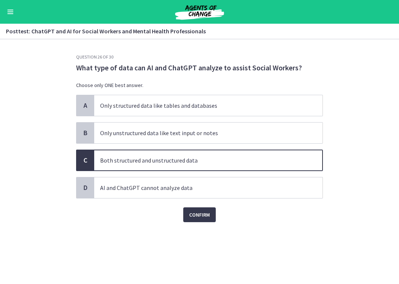
click at [208, 212] on span "Confirm" at bounding box center [199, 214] width 21 height 9
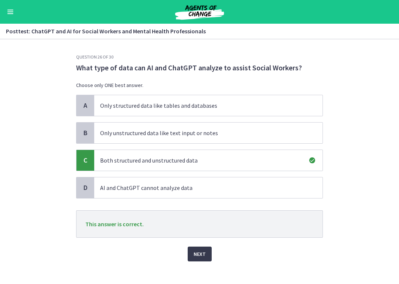
click at [207, 257] on button "Next" at bounding box center [200, 253] width 24 height 15
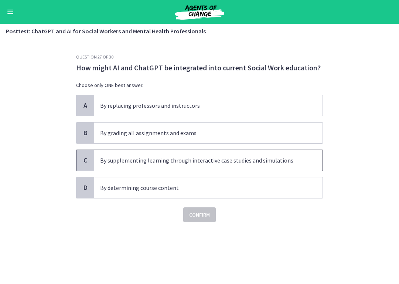
click at [280, 169] on span "By supplementing learning through interactive case studies and simulations" at bounding box center [208, 160] width 228 height 21
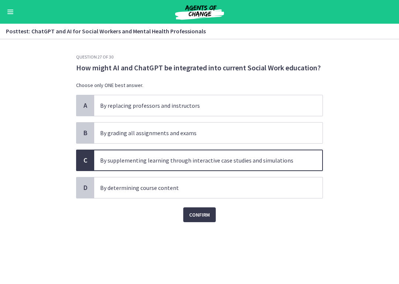
click at [208, 215] on span "Confirm" at bounding box center [199, 214] width 21 height 9
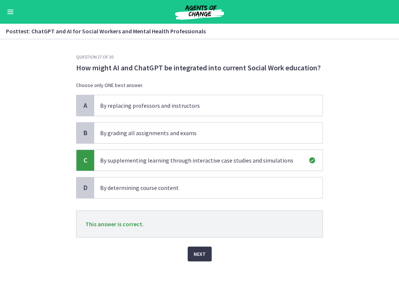
click at [204, 251] on span "Next" at bounding box center [200, 253] width 12 height 9
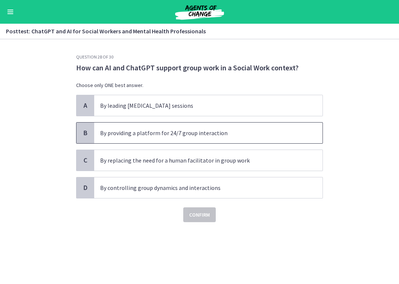
click at [289, 134] on p "By providing a platform for 24/7 group interaction" at bounding box center [201, 132] width 202 height 9
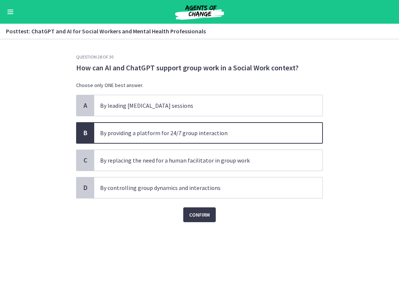
click at [211, 213] on button "Confirm" at bounding box center [199, 214] width 33 height 15
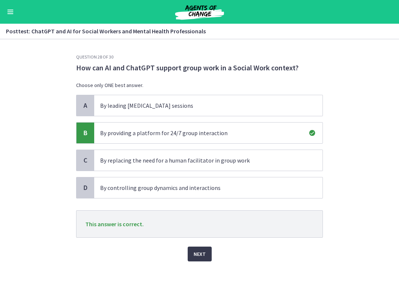
click at [204, 248] on button "Next" at bounding box center [200, 253] width 24 height 15
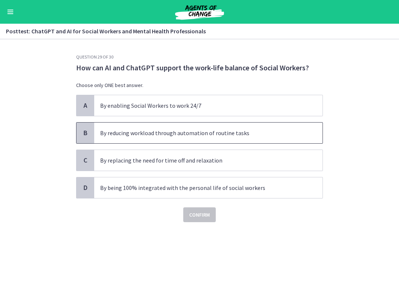
click at [290, 138] on span "By reducing workload through automation of routine tasks" at bounding box center [208, 132] width 228 height 21
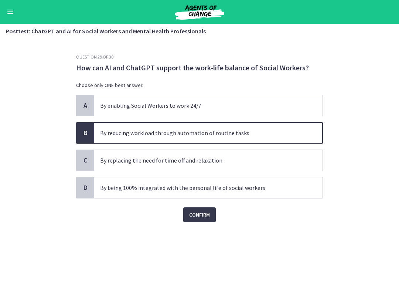
click at [210, 216] on span "Confirm" at bounding box center [199, 214] width 21 height 9
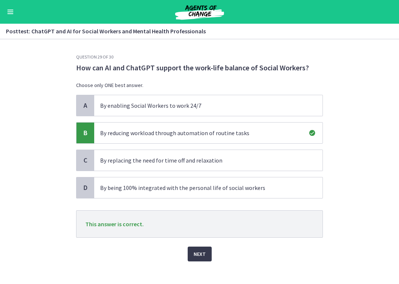
click at [207, 250] on button "Next" at bounding box center [200, 253] width 24 height 15
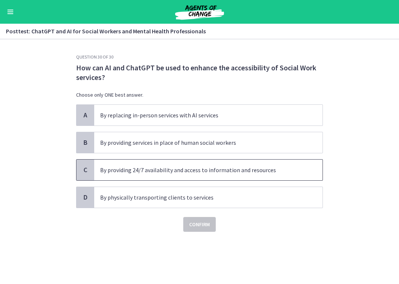
click at [295, 174] on span "By providing 24/7 availability and access to information and resources" at bounding box center [208, 169] width 228 height 21
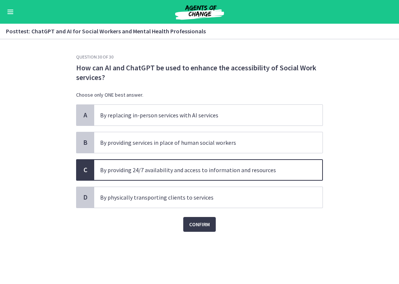
click at [210, 228] on button "Confirm" at bounding box center [199, 224] width 33 height 15
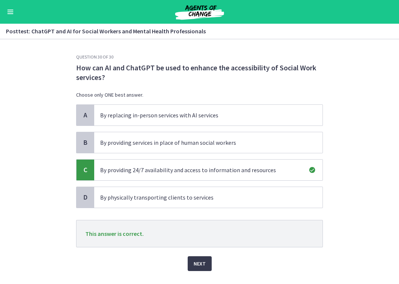
click at [204, 260] on span "Next" at bounding box center [200, 263] width 12 height 9
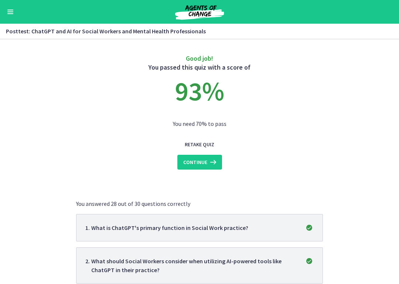
click at [210, 166] on icon at bounding box center [212, 162] width 10 height 9
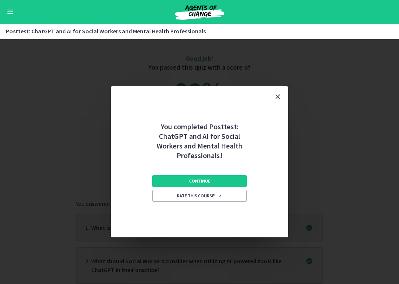
click at [226, 178] on button "Continue" at bounding box center [199, 181] width 95 height 12
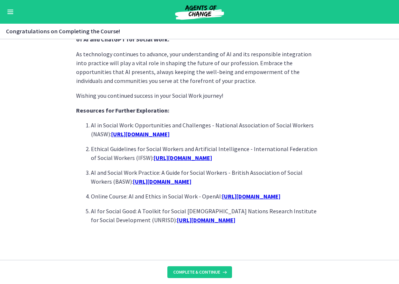
scroll to position [642, 0]
click at [220, 260] on icon at bounding box center [223, 272] width 7 height 6
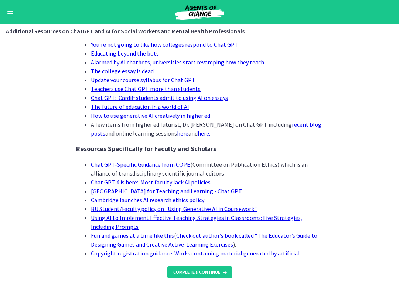
scroll to position [488, 0]
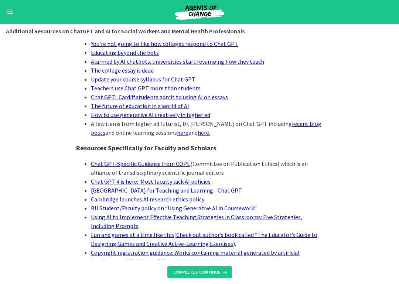
click at [204, 260] on button "Complete & continue" at bounding box center [199, 272] width 65 height 12
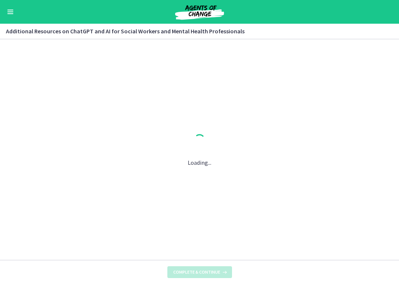
scroll to position [0, 0]
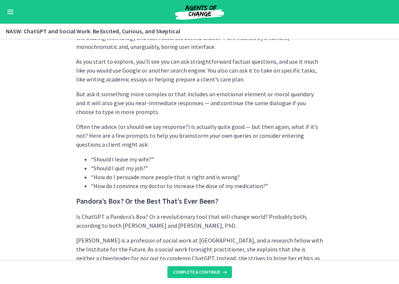
click at [217, 260] on span "Complete & continue" at bounding box center [196, 272] width 47 height 6
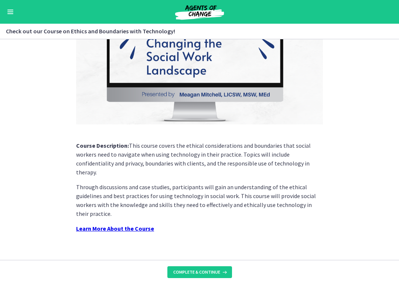
scroll to position [98, 0]
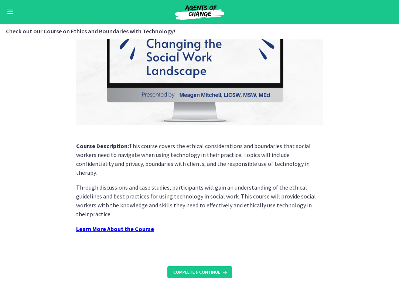
click at [217, 260] on button "Complete & continue" at bounding box center [199, 272] width 65 height 12
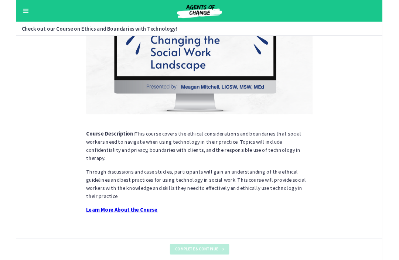
scroll to position [0, 0]
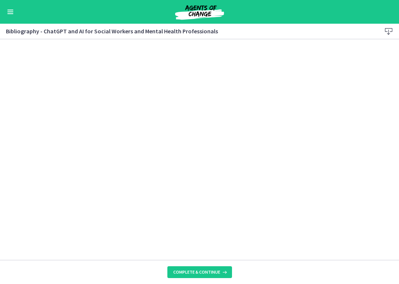
click at [218, 260] on button "Complete & continue" at bounding box center [199, 272] width 65 height 12
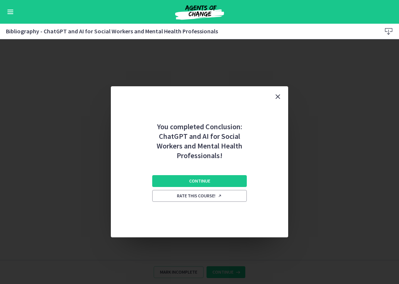
click at [230, 179] on button "Continue" at bounding box center [199, 181] width 95 height 12
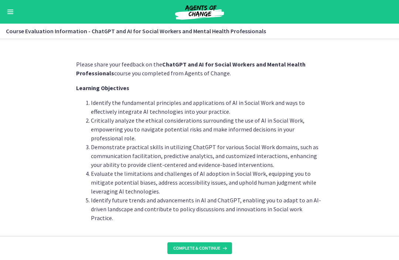
click at [224, 249] on icon at bounding box center [223, 249] width 7 height 6
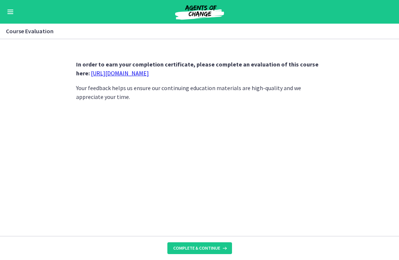
click at [147, 76] on link "[URL][DOMAIN_NAME]" at bounding box center [120, 73] width 58 height 7
